Goal: Task Accomplishment & Management: Manage account settings

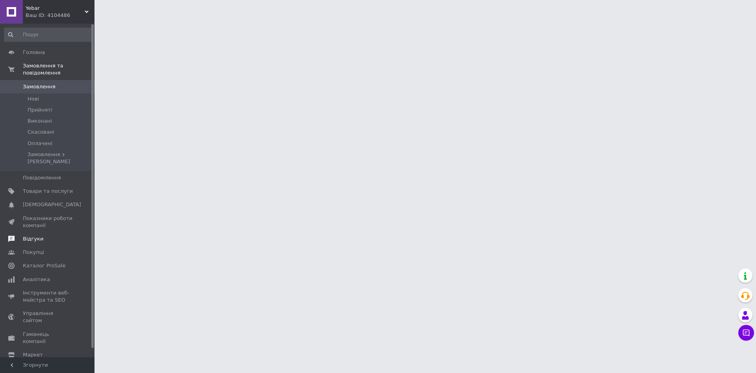
click at [39, 235] on span "Відгуки" at bounding box center [33, 238] width 20 height 7
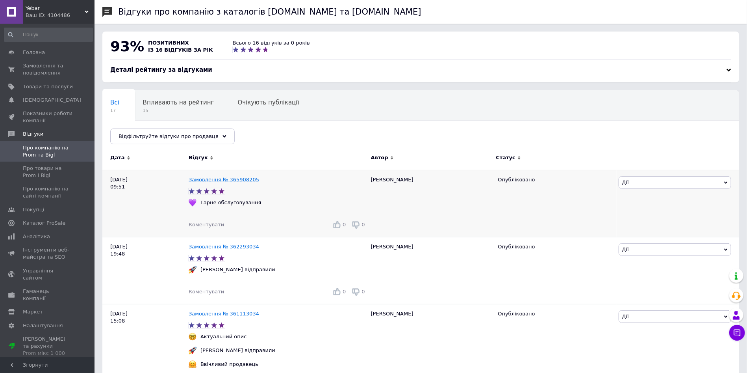
click at [236, 178] on link "Замовлення № 365908205" at bounding box center [224, 179] width 70 height 6
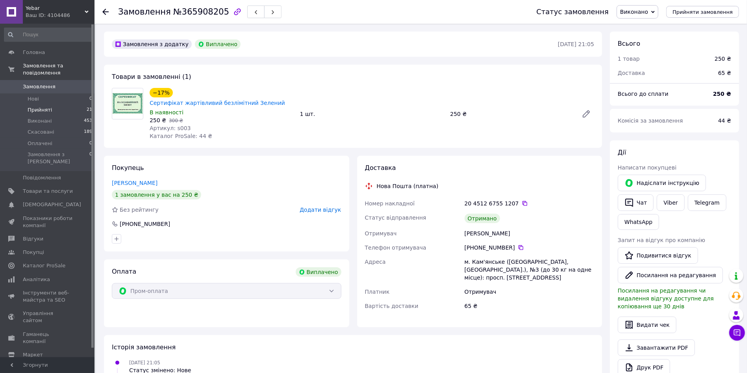
click at [54, 105] on li "Прийняті 21" at bounding box center [48, 109] width 97 height 11
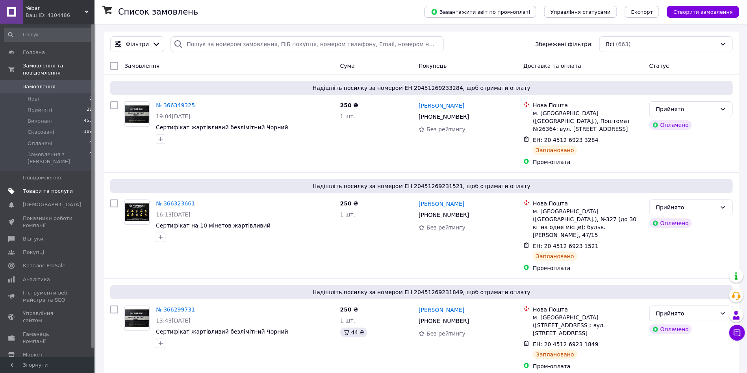
click at [56, 187] on span "Товари та послуги" at bounding box center [48, 190] width 50 height 7
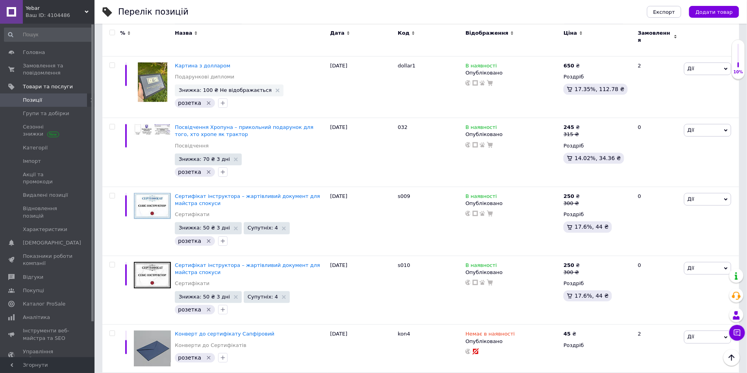
scroll to position [3899, 0]
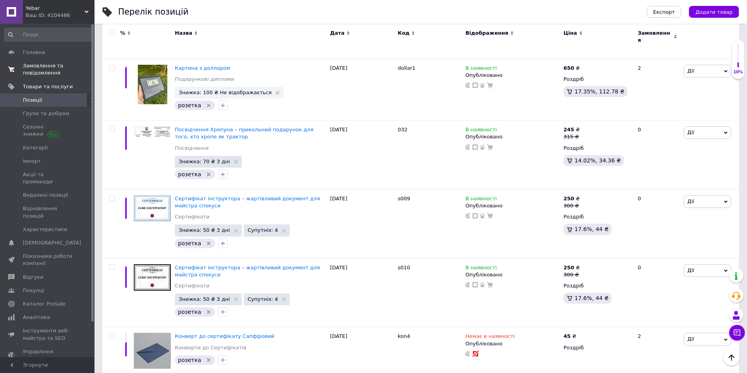
click at [45, 70] on span "Замовлення та повідомлення" at bounding box center [48, 69] width 50 height 14
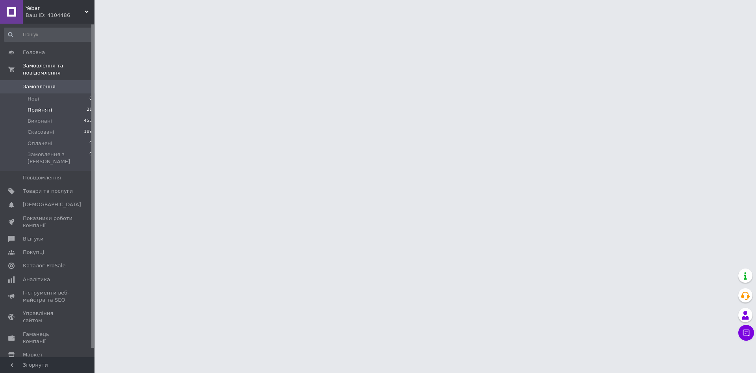
click at [44, 106] on span "Прийняті" at bounding box center [40, 109] width 24 height 7
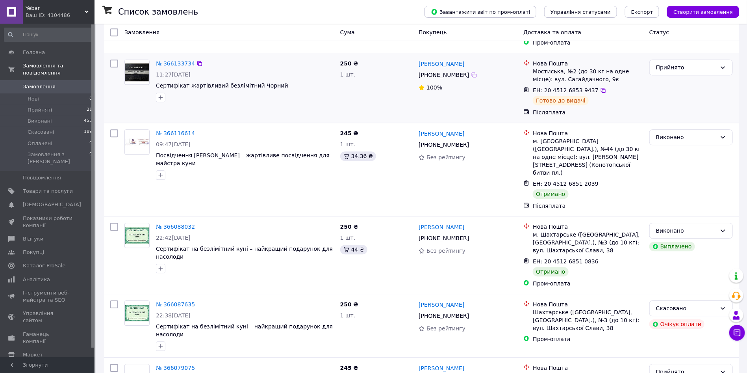
scroll to position [1181, 0]
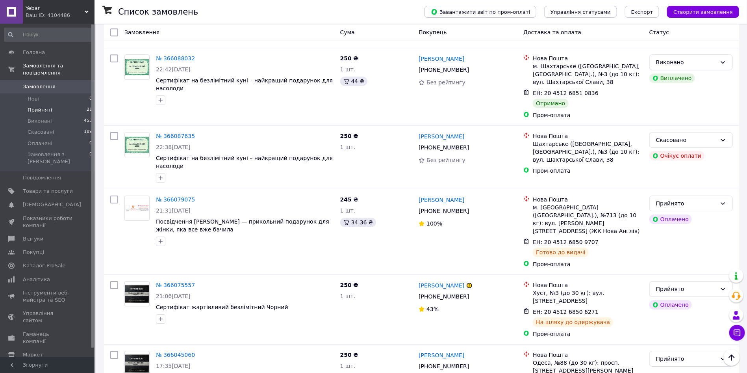
click at [50, 104] on li "Прийняті 21" at bounding box center [48, 109] width 97 height 11
